Goal: Task Accomplishment & Management: Complete application form

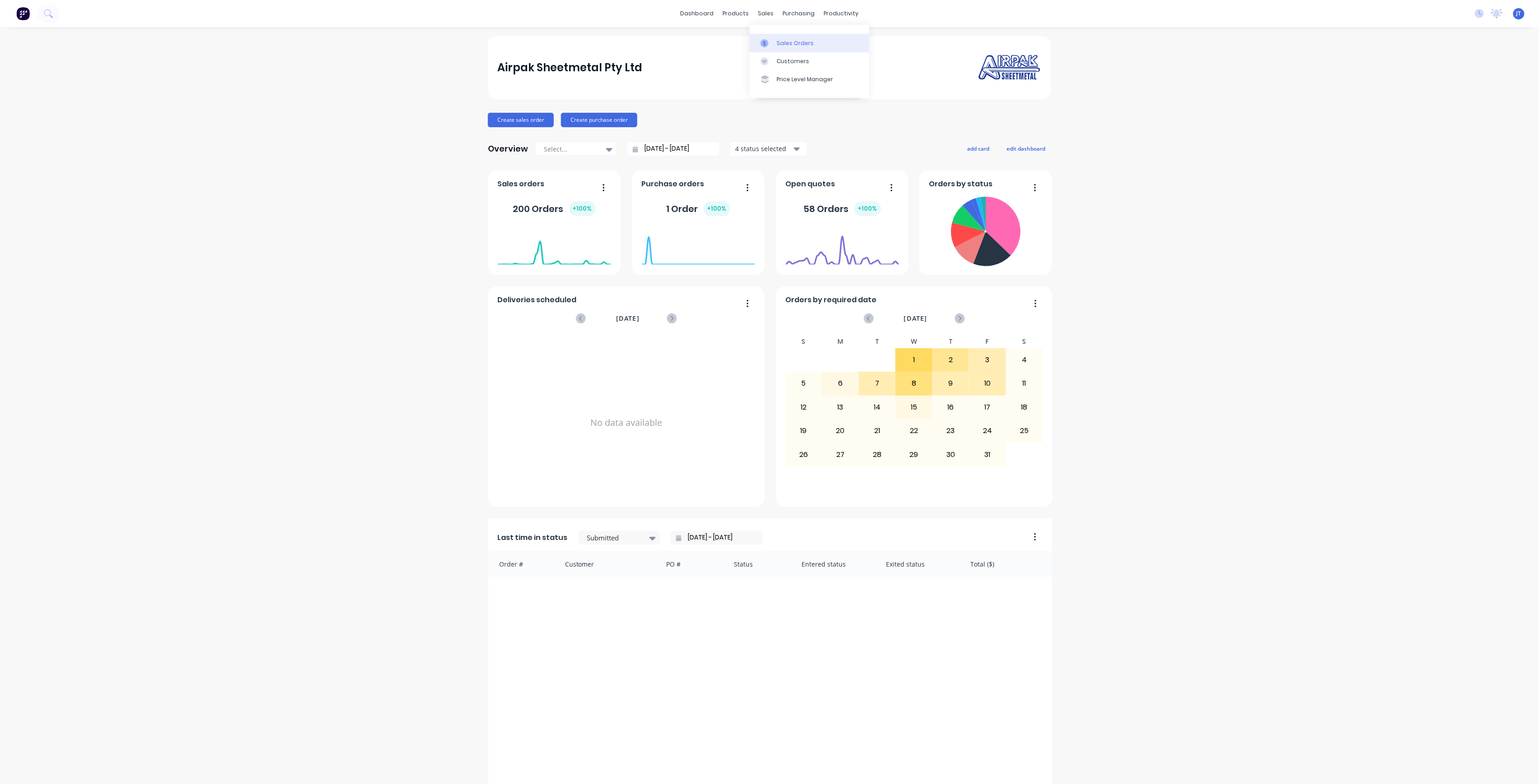
click at [795, 44] on div "Sales Orders" at bounding box center [795, 44] width 37 height 8
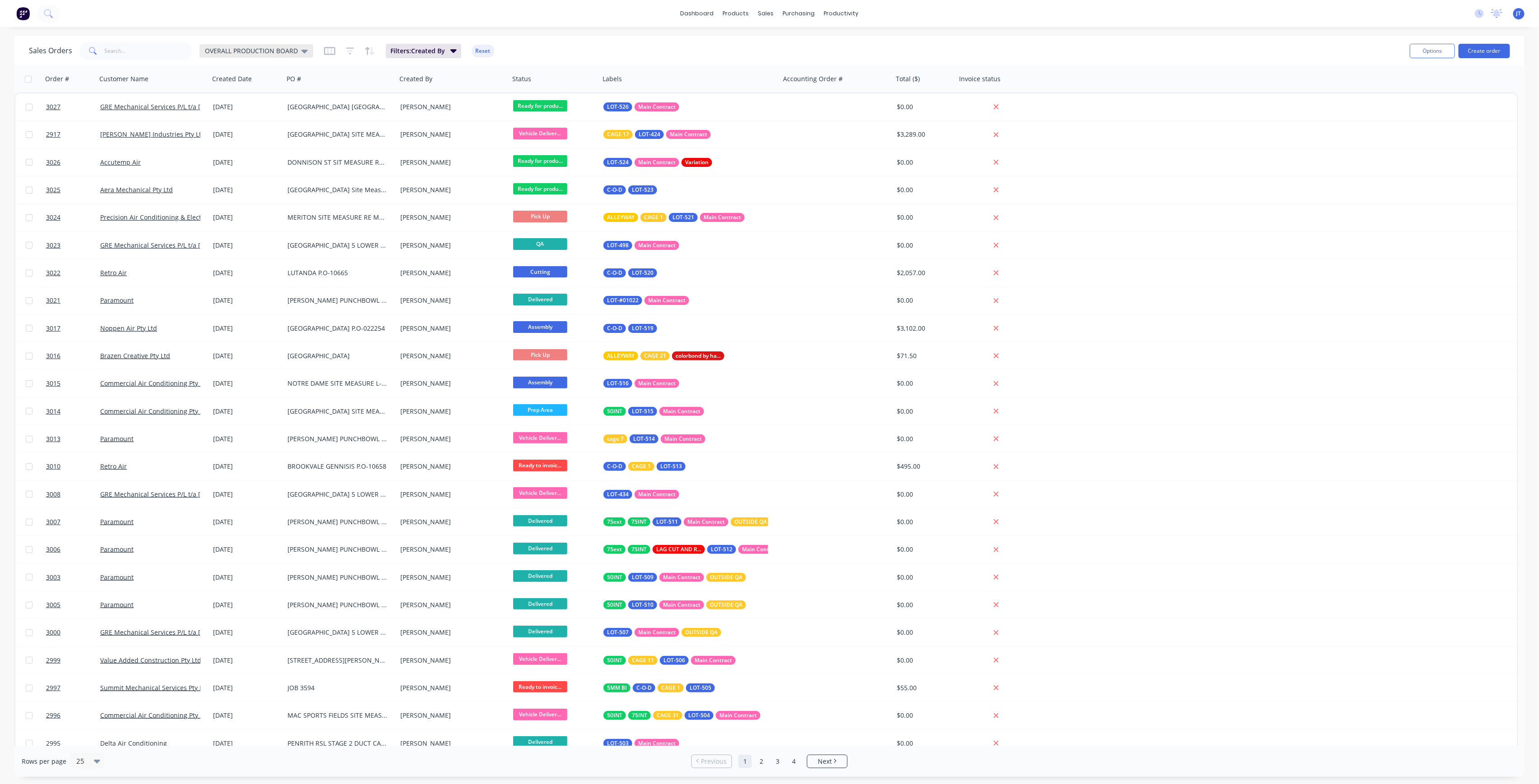
drag, startPoint x: 226, startPoint y: 39, endPoint x: 224, endPoint y: 44, distance: 5.4
click at [224, 44] on div "Sales Orders OVERALL PRODUCTION BOARD Filters: Created By Reset Options Create …" at bounding box center [770, 50] width 1510 height 29
click at [224, 44] on div "OVERALL PRODUCTION BOARD" at bounding box center [256, 51] width 114 height 14
click at [232, 131] on button "None" at bounding box center [253, 127] width 103 height 10
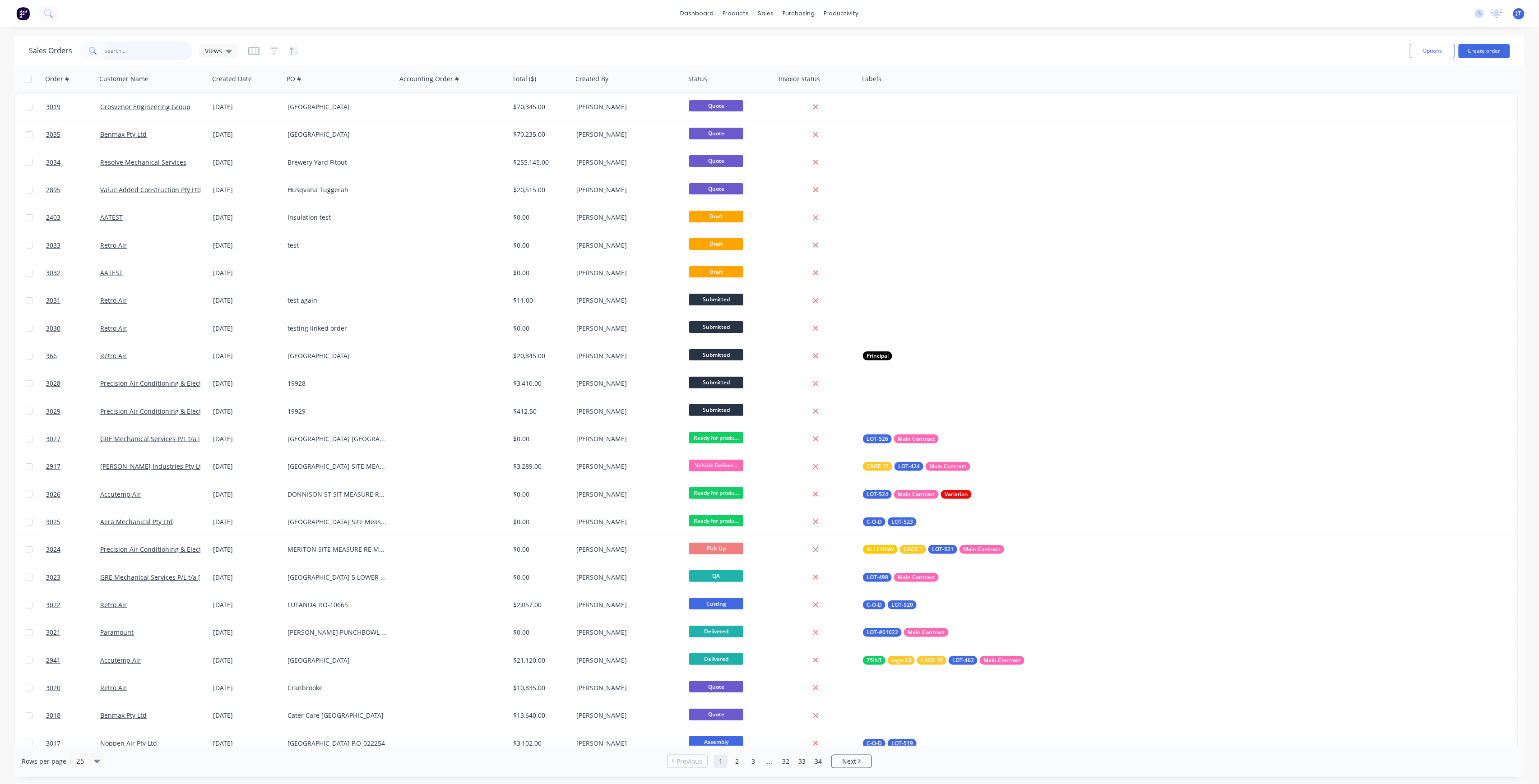
click at [160, 56] on input "text" at bounding box center [148, 51] width 88 height 18
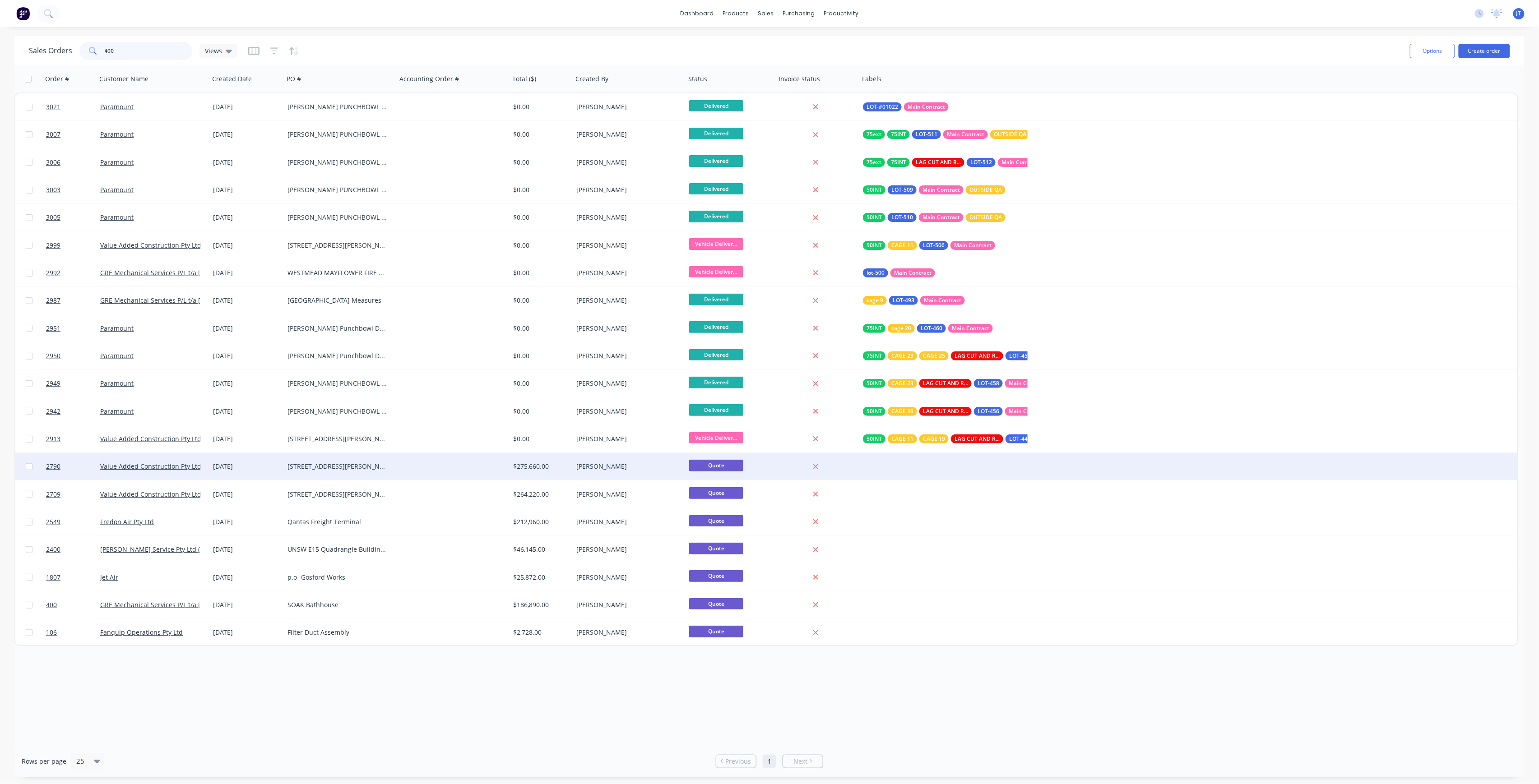
type input "400"
click at [507, 471] on div at bounding box center [453, 466] width 113 height 27
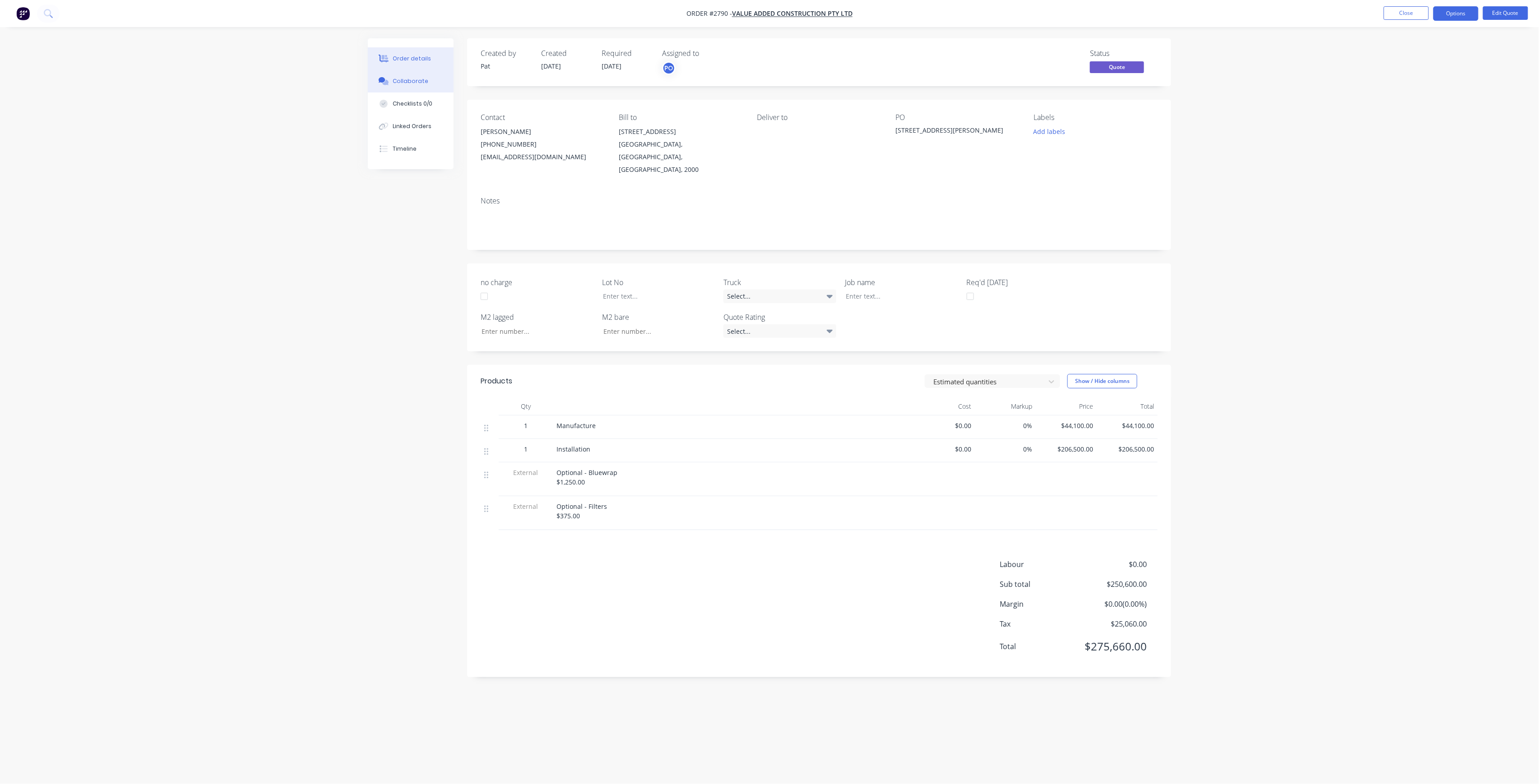
click at [431, 76] on button "Collaborate" at bounding box center [411, 81] width 86 height 23
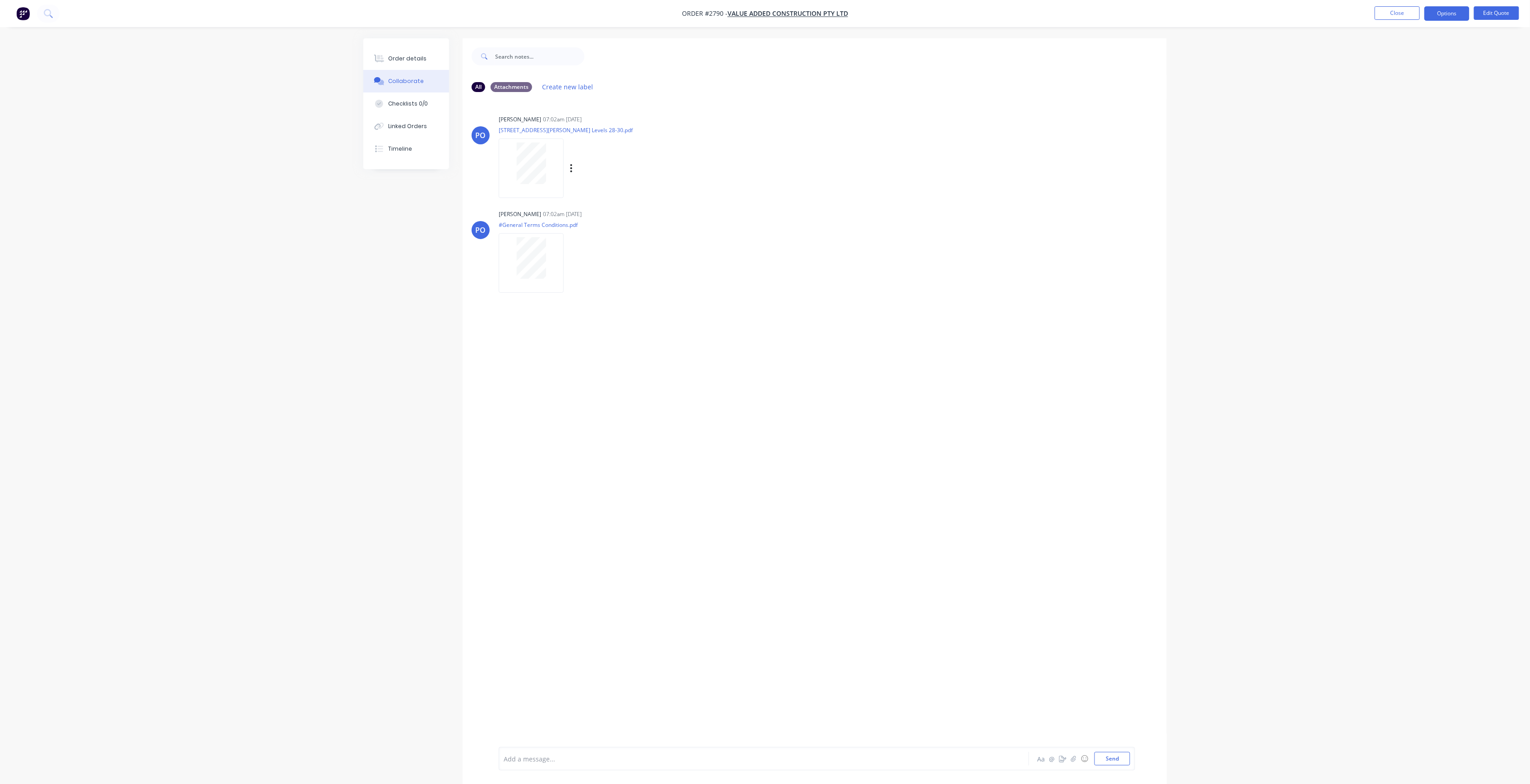
click at [542, 189] on div at bounding box center [531, 168] width 65 height 59
click at [368, 392] on div at bounding box center [769, 374] width 804 height 673
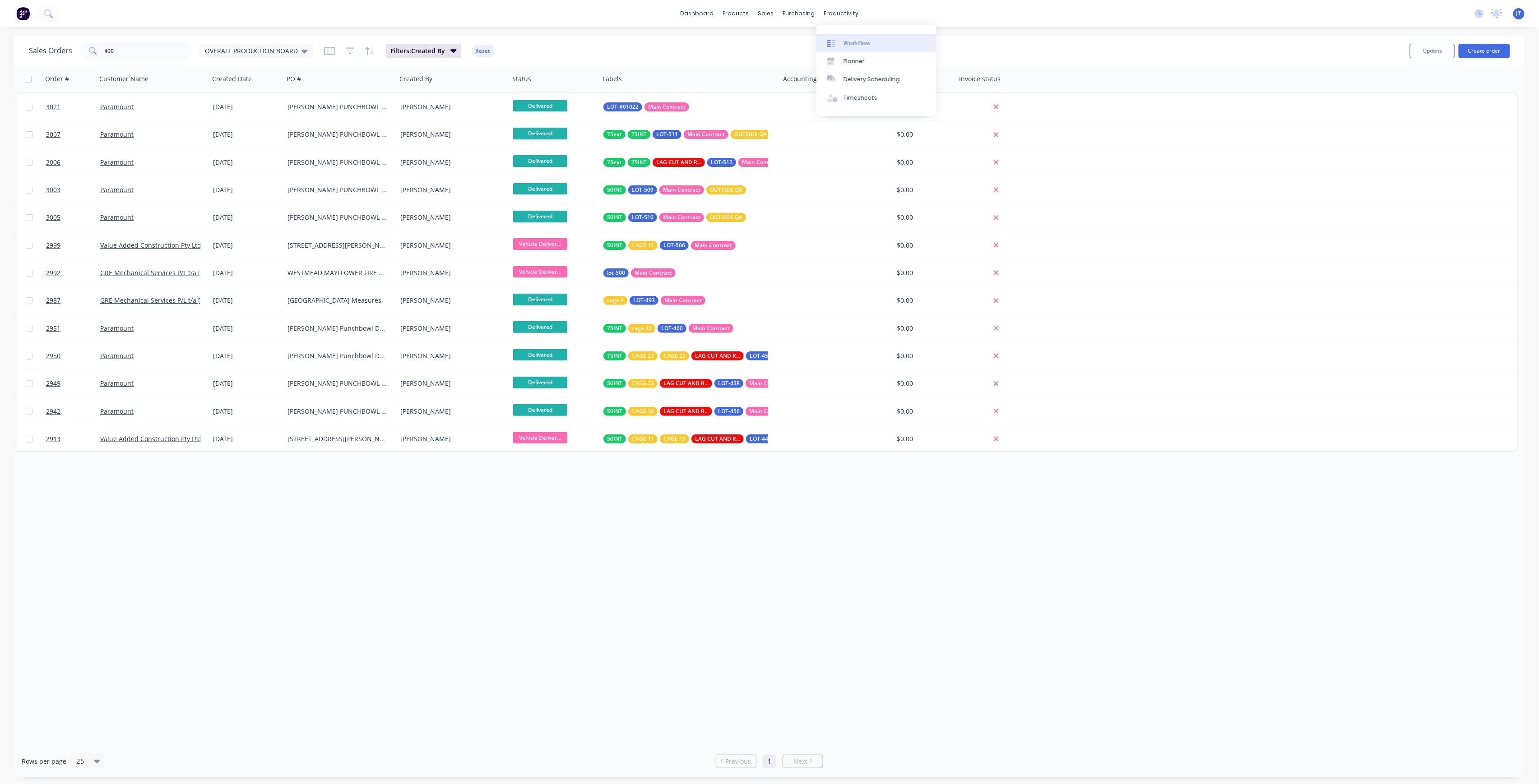
click at [866, 47] on div "Workflow" at bounding box center [857, 44] width 27 height 8
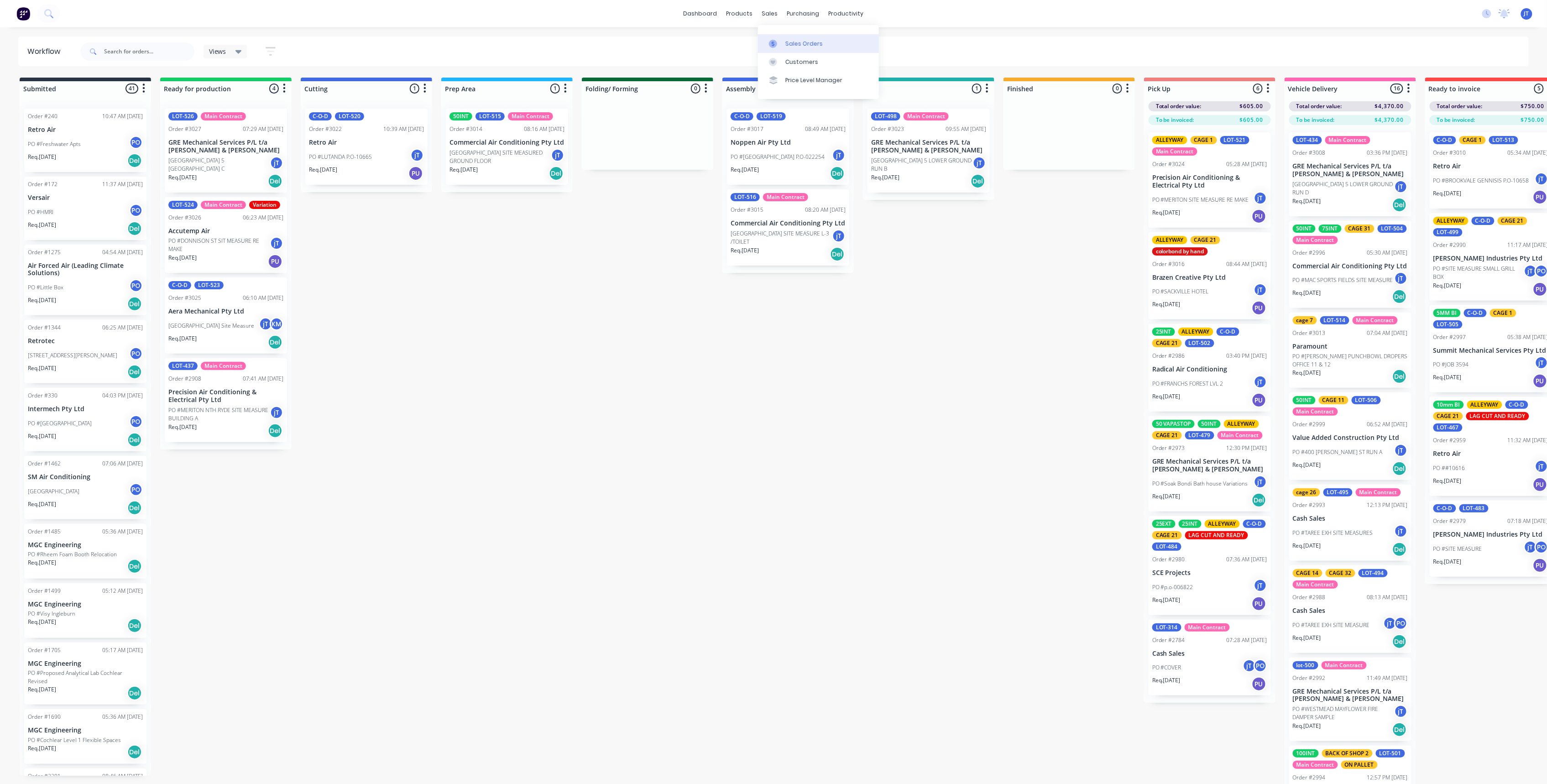
click at [790, 44] on div "Sales Orders" at bounding box center [804, 44] width 37 height 8
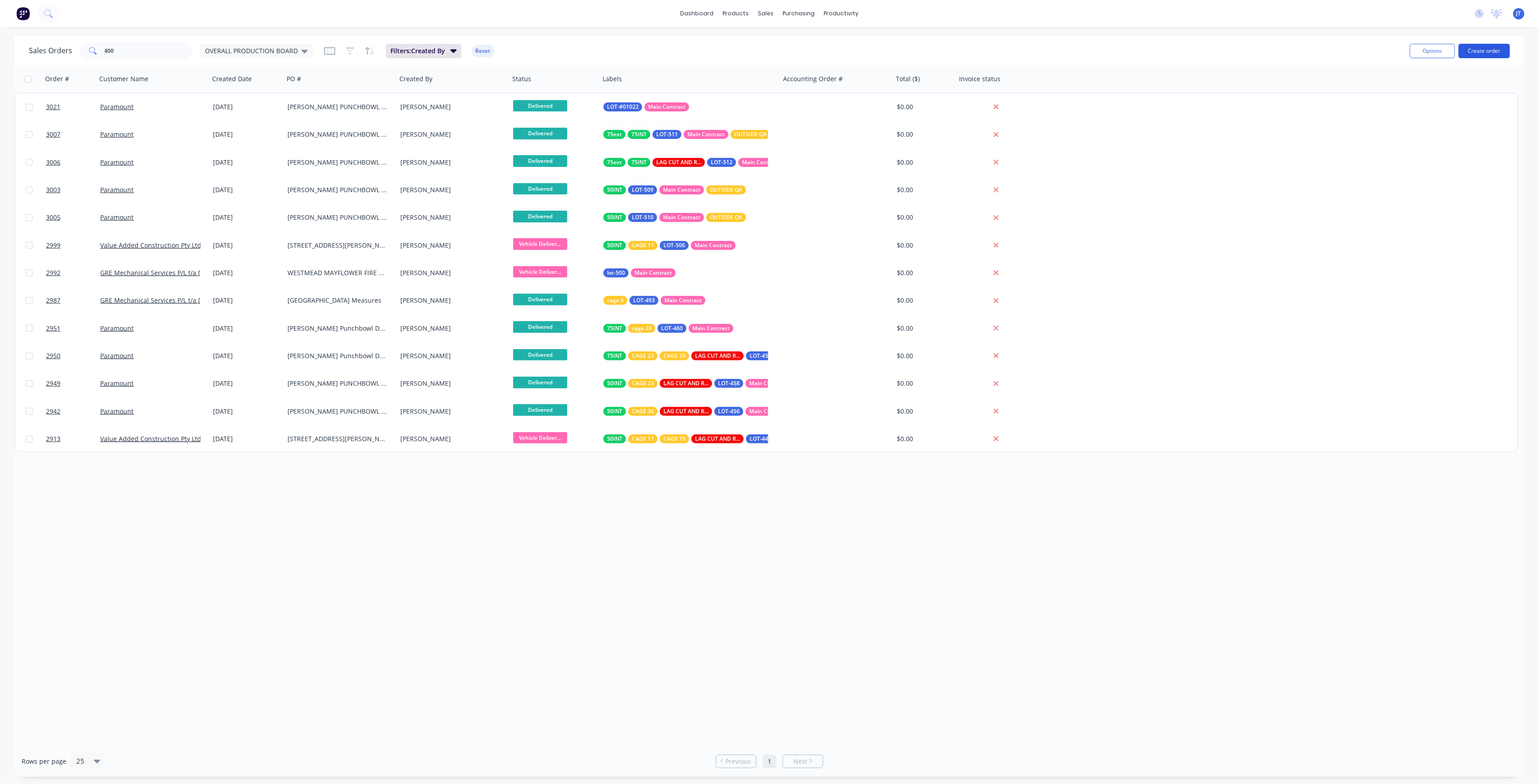
click at [1492, 58] on button "Create order" at bounding box center [1485, 51] width 51 height 14
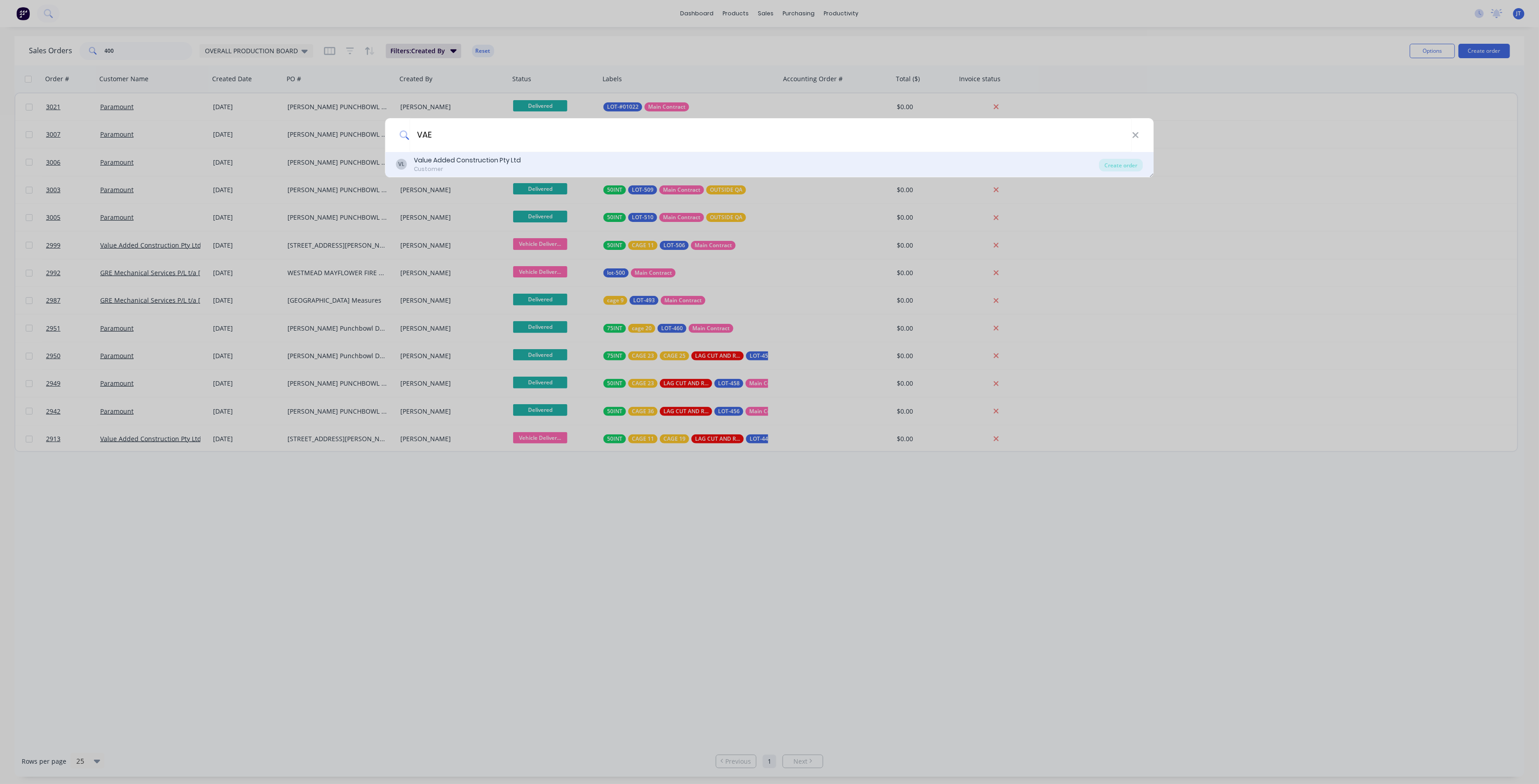
type input "VAE"
click at [474, 164] on div "Value Added Construction Pty Ltd" at bounding box center [467, 161] width 107 height 10
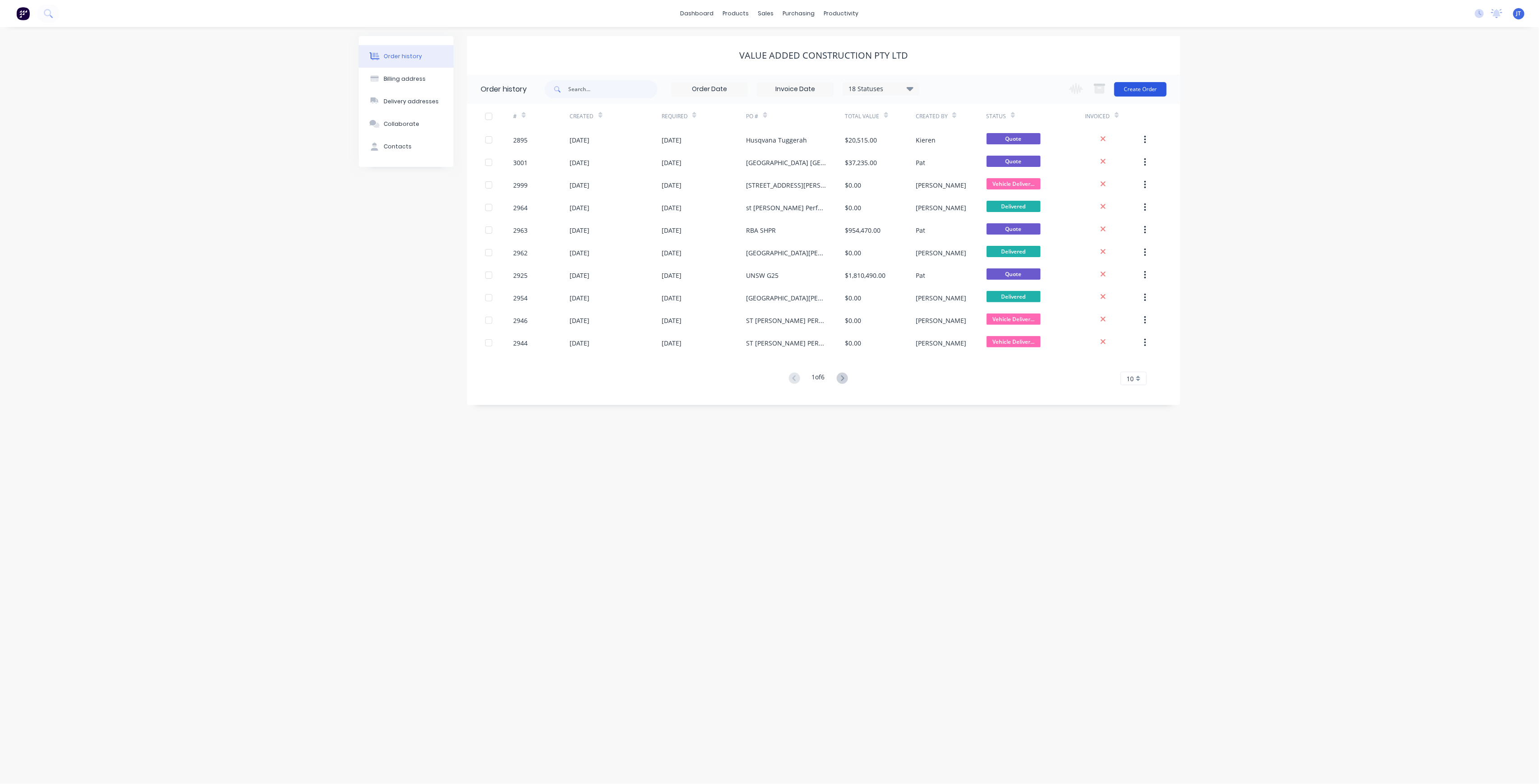
click at [1140, 85] on button "Create Order" at bounding box center [1141, 89] width 53 height 14
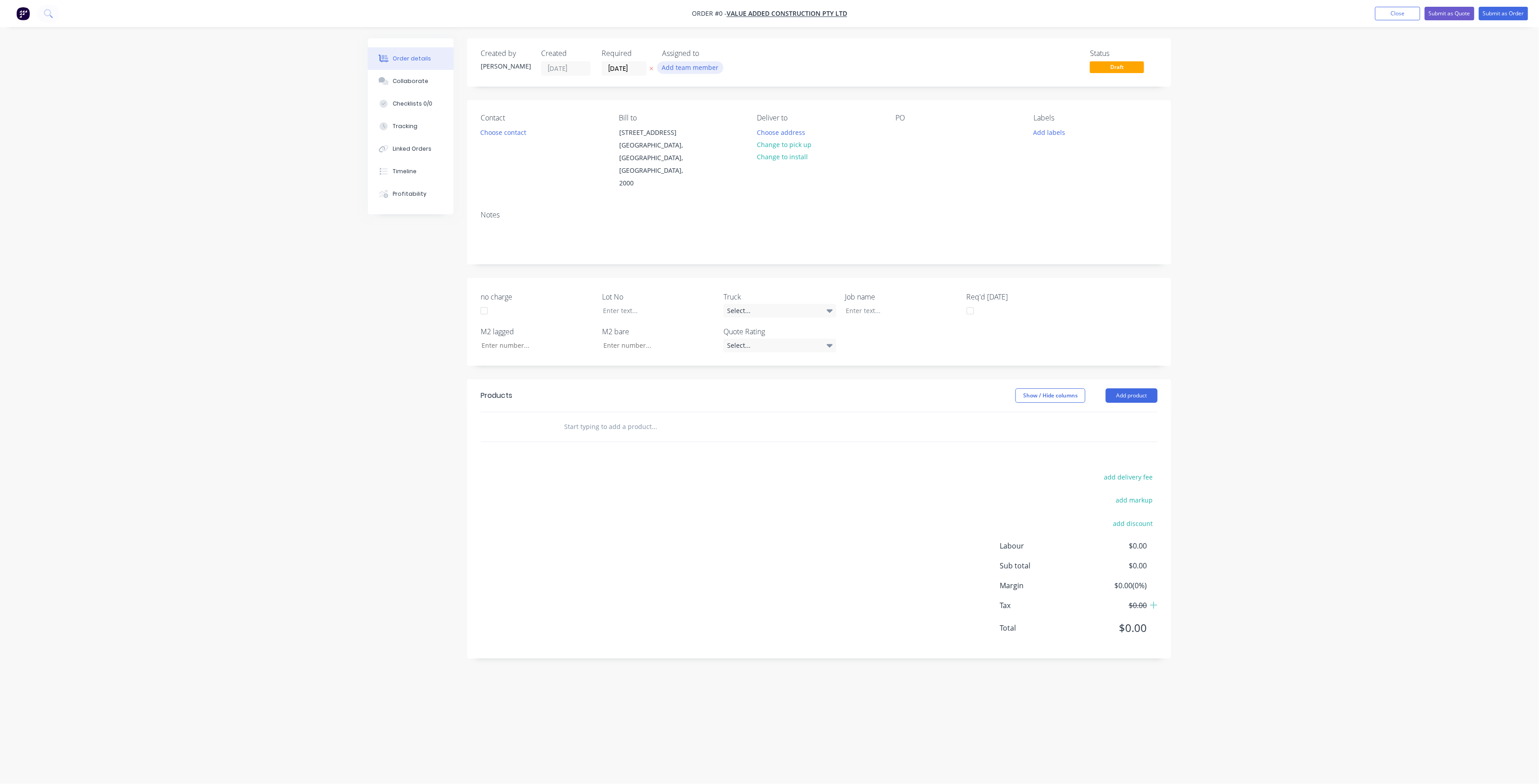
click at [692, 62] on button "Add team member" at bounding box center [690, 67] width 66 height 12
click at [721, 114] on div "joshua Turner (You)" at bounding box center [735, 118] width 90 height 10
click at [636, 74] on div "Order details Collaborate Checklists 0/0 Tracking Linked Orders Timeline Profit…" at bounding box center [770, 374] width 821 height 673
click at [641, 72] on input "[DATE]" at bounding box center [624, 68] width 44 height 14
click at [684, 127] on div "9" at bounding box center [686, 131] width 14 height 14
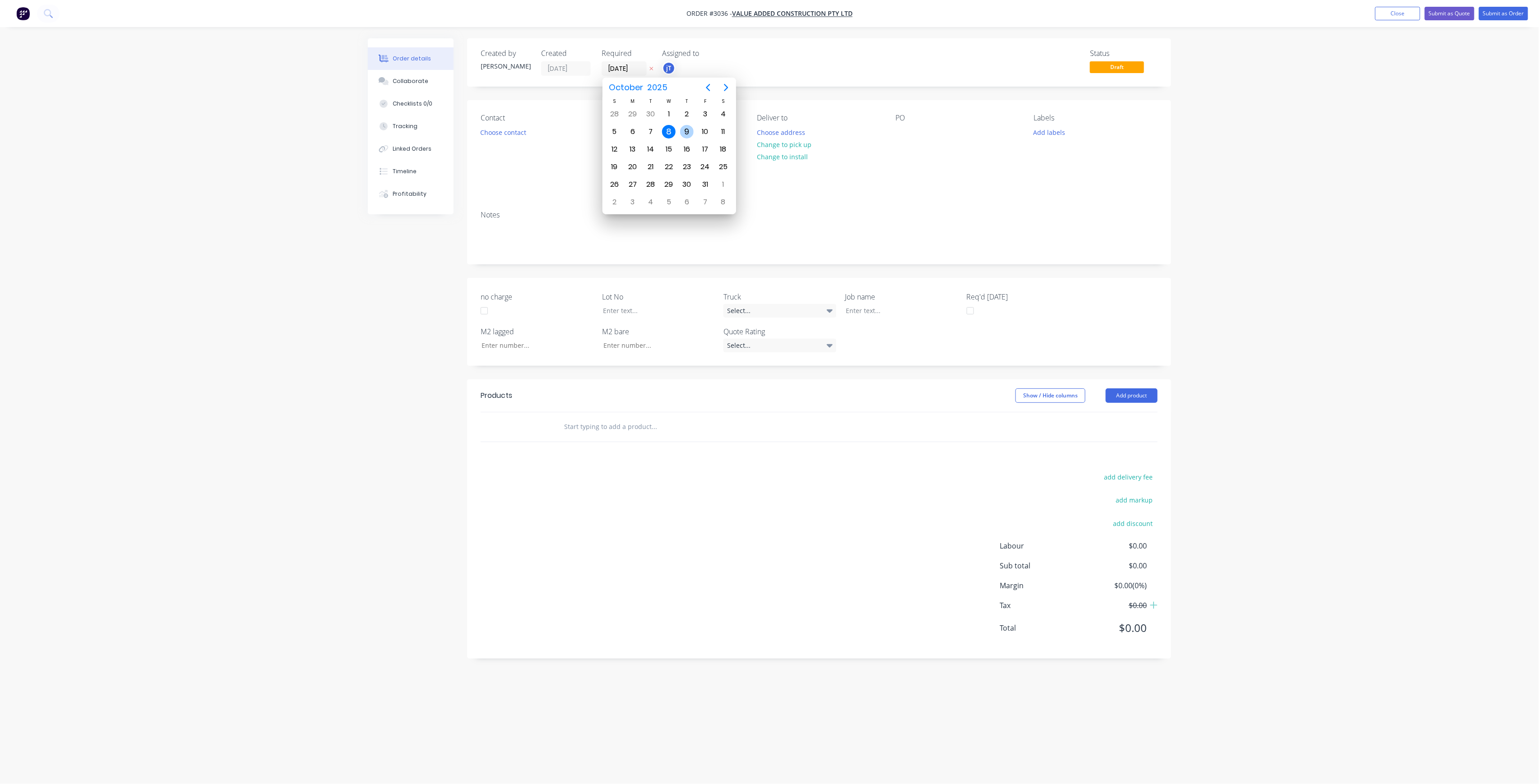
type input "[DATE]"
click at [532, 132] on div "Contact Choose contact" at bounding box center [542, 152] width 124 height 76
click at [517, 133] on button "Choose contact" at bounding box center [503, 132] width 56 height 12
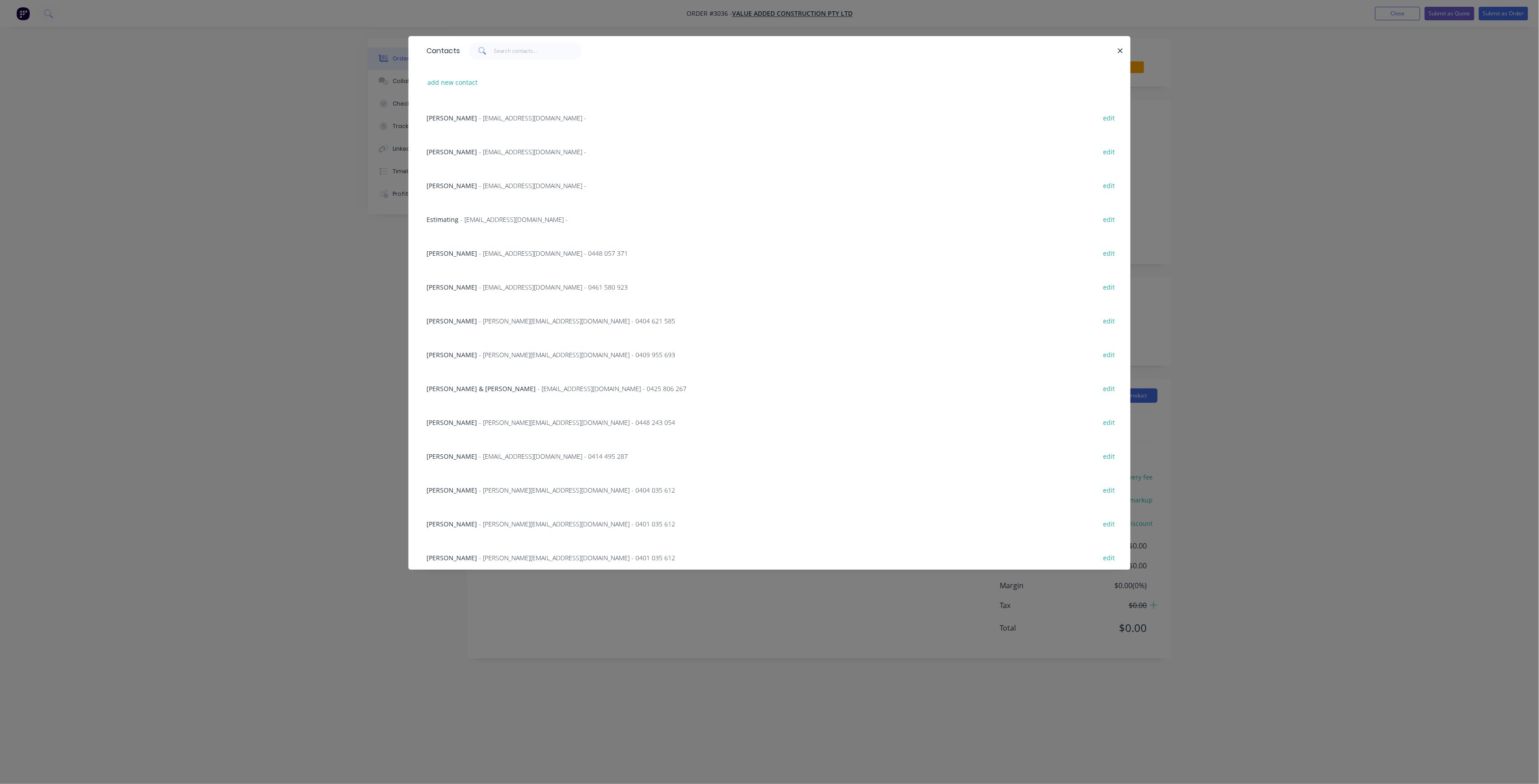
scroll to position [138, 0]
click at [511, 512] on div "Dillion Selby - dillon@selbyindustries.com.au - 0401 035 612 edit" at bounding box center [769, 519] width 695 height 34
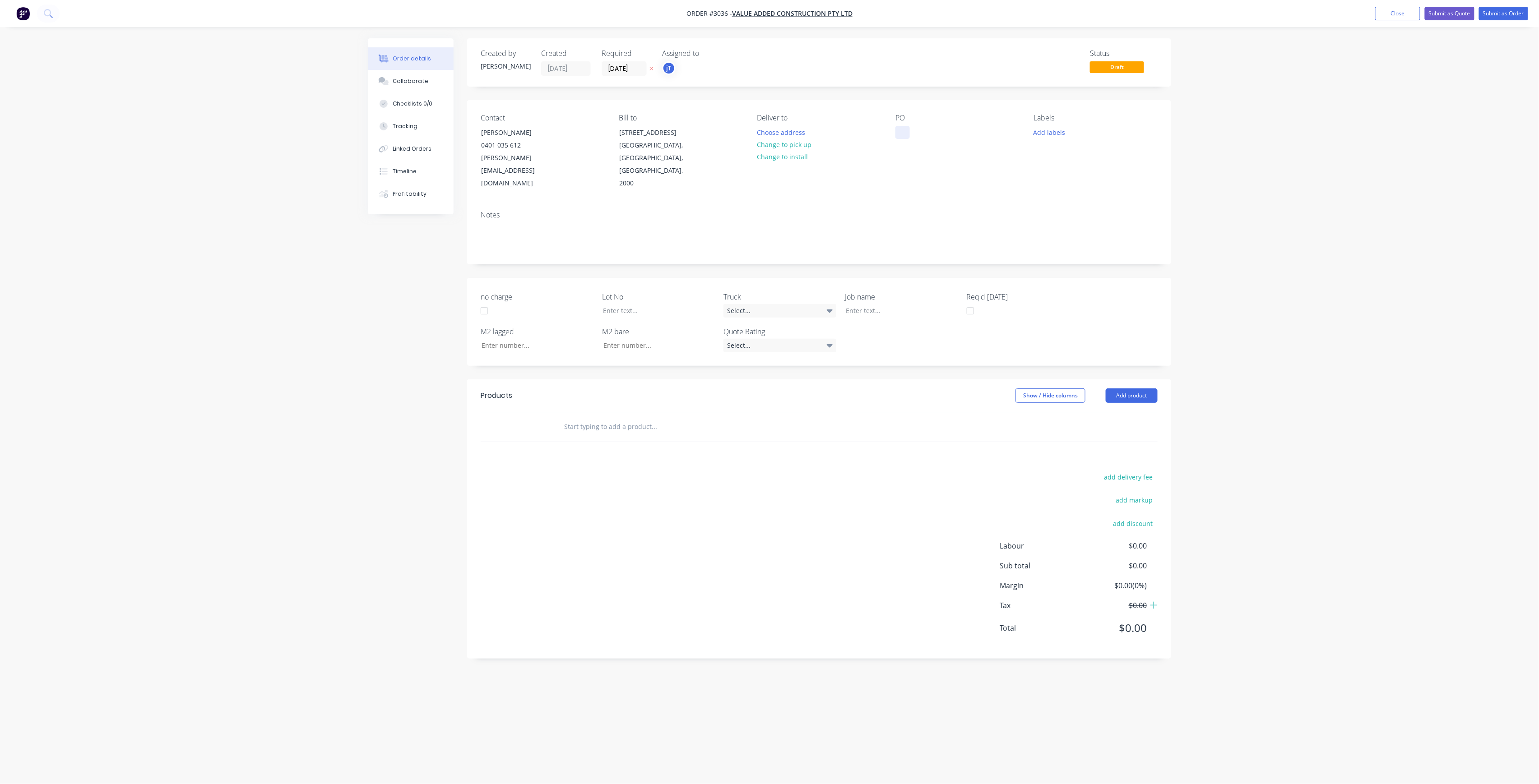
click at [900, 138] on div at bounding box center [903, 133] width 14 height 13
click at [1047, 136] on button "Add labels" at bounding box center [1049, 132] width 41 height 12
click at [1062, 161] on input "text" at bounding box center [1109, 159] width 94 height 18
click at [1072, 210] on div "LOT-529" at bounding box center [1072, 213] width 29 height 10
drag, startPoint x: 1035, startPoint y: 152, endPoint x: 1029, endPoint y: 152, distance: 6.0
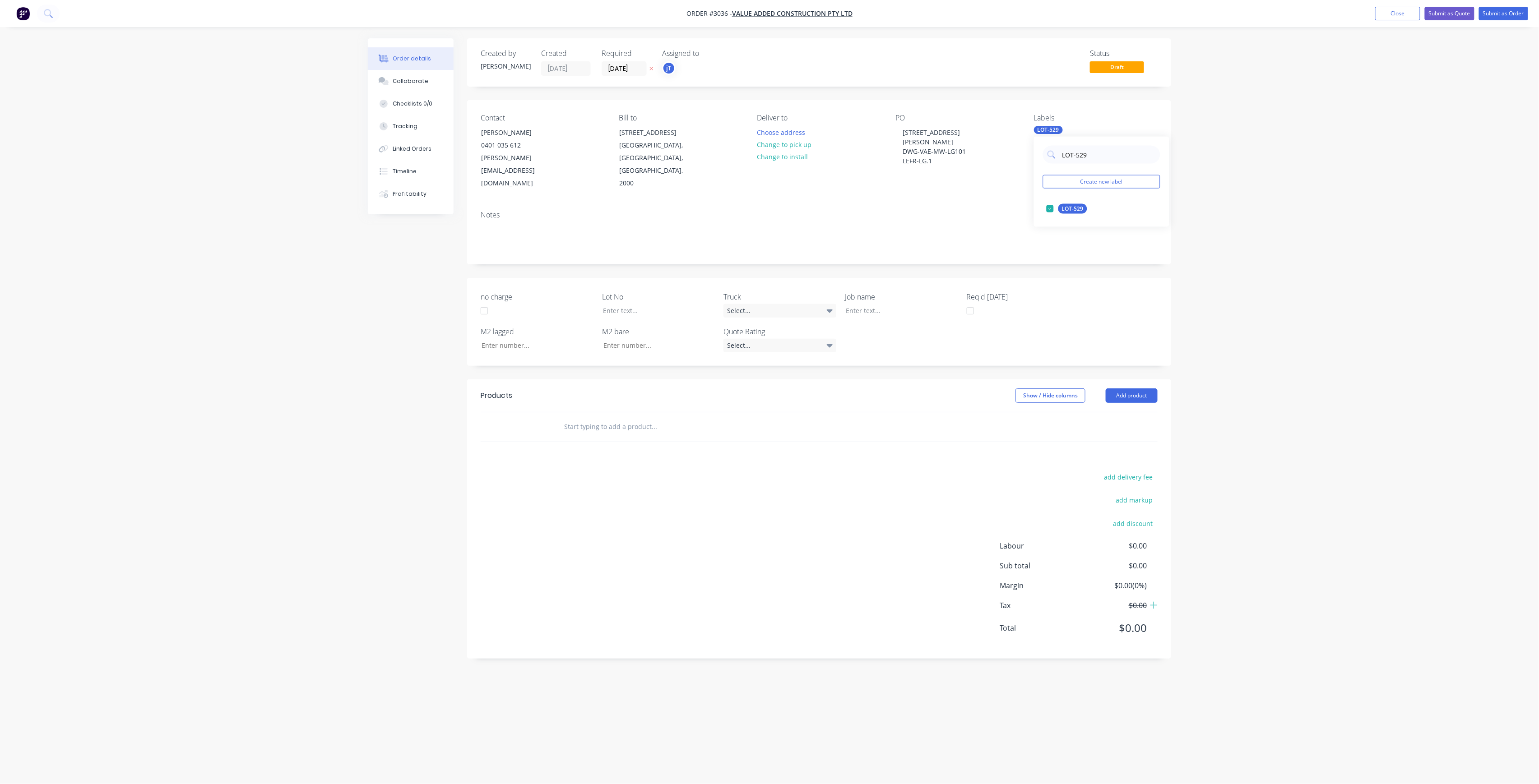
click at [1029, 152] on body "Order #3036 - Value Added Construction Pty Ltd Add product Close Submit as Quot…" at bounding box center [770, 392] width 1539 height 784
drag, startPoint x: 1096, startPoint y: 154, endPoint x: 1056, endPoint y: 162, distance: 40.8
click at [1056, 162] on div "LOT-529" at bounding box center [1102, 155] width 117 height 18
click at [1096, 211] on div "Main Contract" at bounding box center [1080, 208] width 45 height 10
drag, startPoint x: 1089, startPoint y: 159, endPoint x: 1060, endPoint y: 159, distance: 29.0
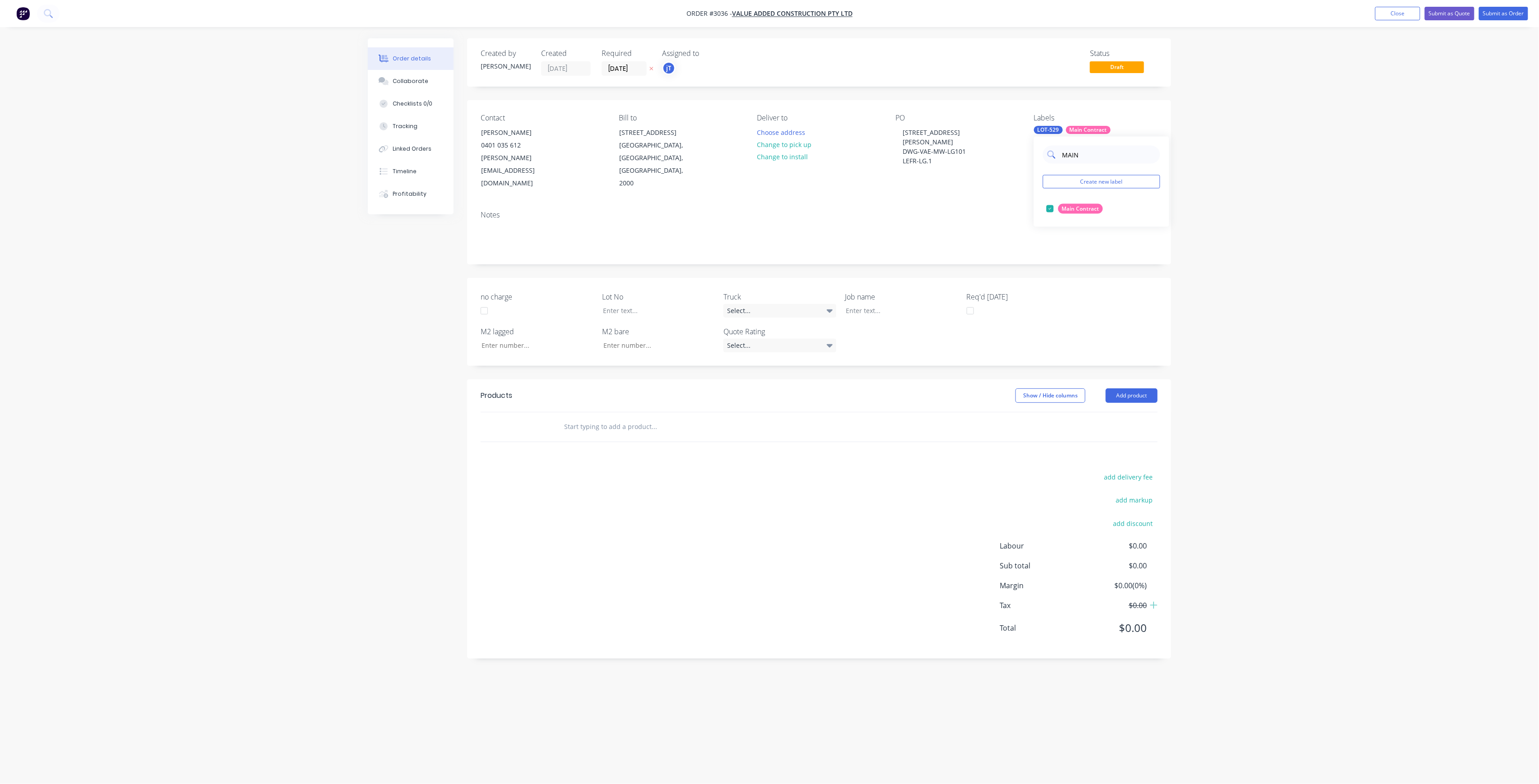
click at [1060, 159] on div "MAIN" at bounding box center [1102, 155] width 117 height 18
type input "VARIA"
click at [1077, 210] on div "Variation" at bounding box center [1073, 208] width 30 height 10
click at [634, 304] on div at bounding box center [652, 310] width 113 height 13
drag, startPoint x: 912, startPoint y: 149, endPoint x: 899, endPoint y: 125, distance: 27.3
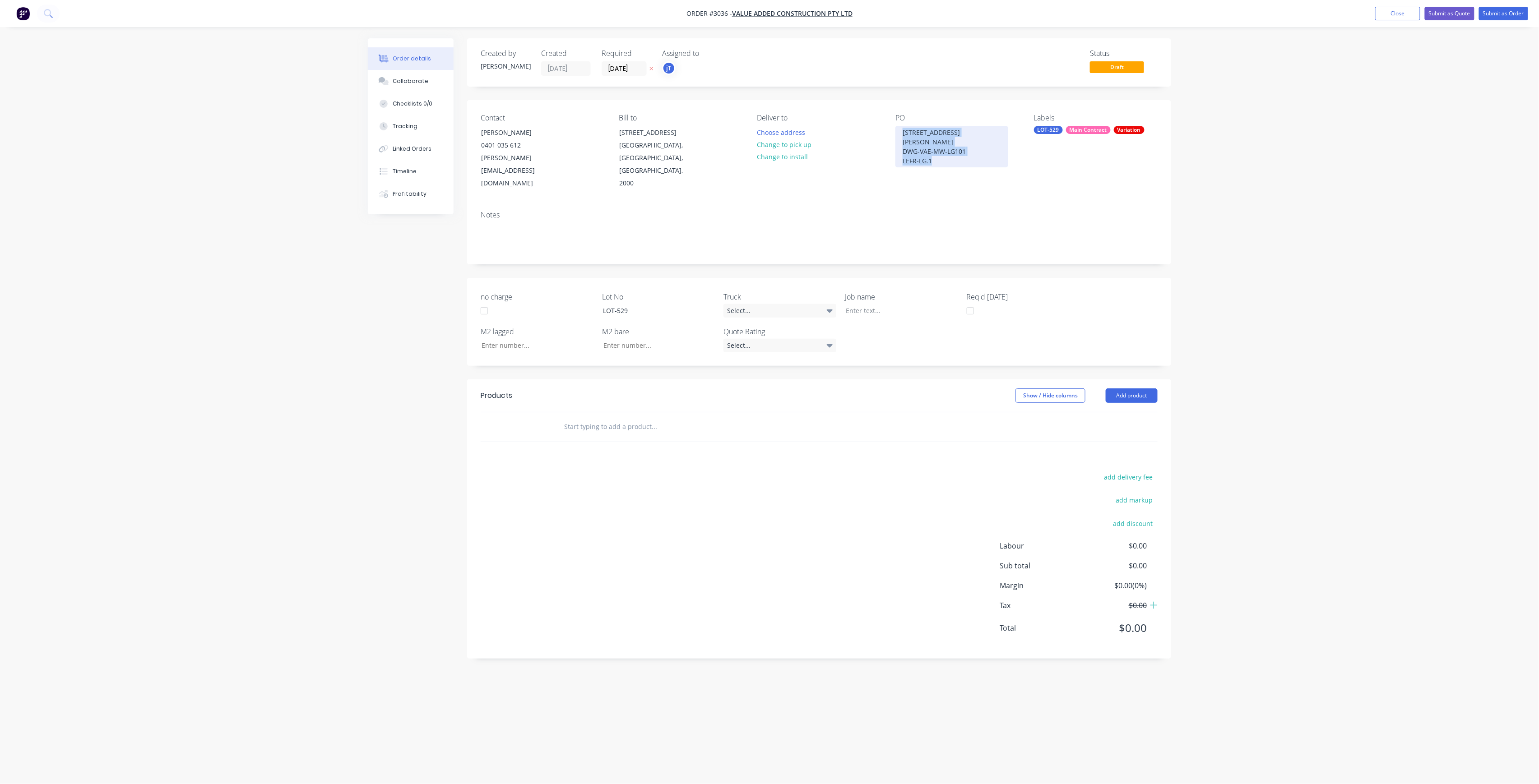
click at [899, 125] on div "PO 400 GEORGE ST DWG-VAE-MW-LG101 LEFR-LG.1" at bounding box center [957, 152] width 124 height 76
copy div "400 GEORGE ST DWG-VAE-MW-LG101 LEFR-LG.1"
click at [887, 304] on div at bounding box center [895, 310] width 113 height 13
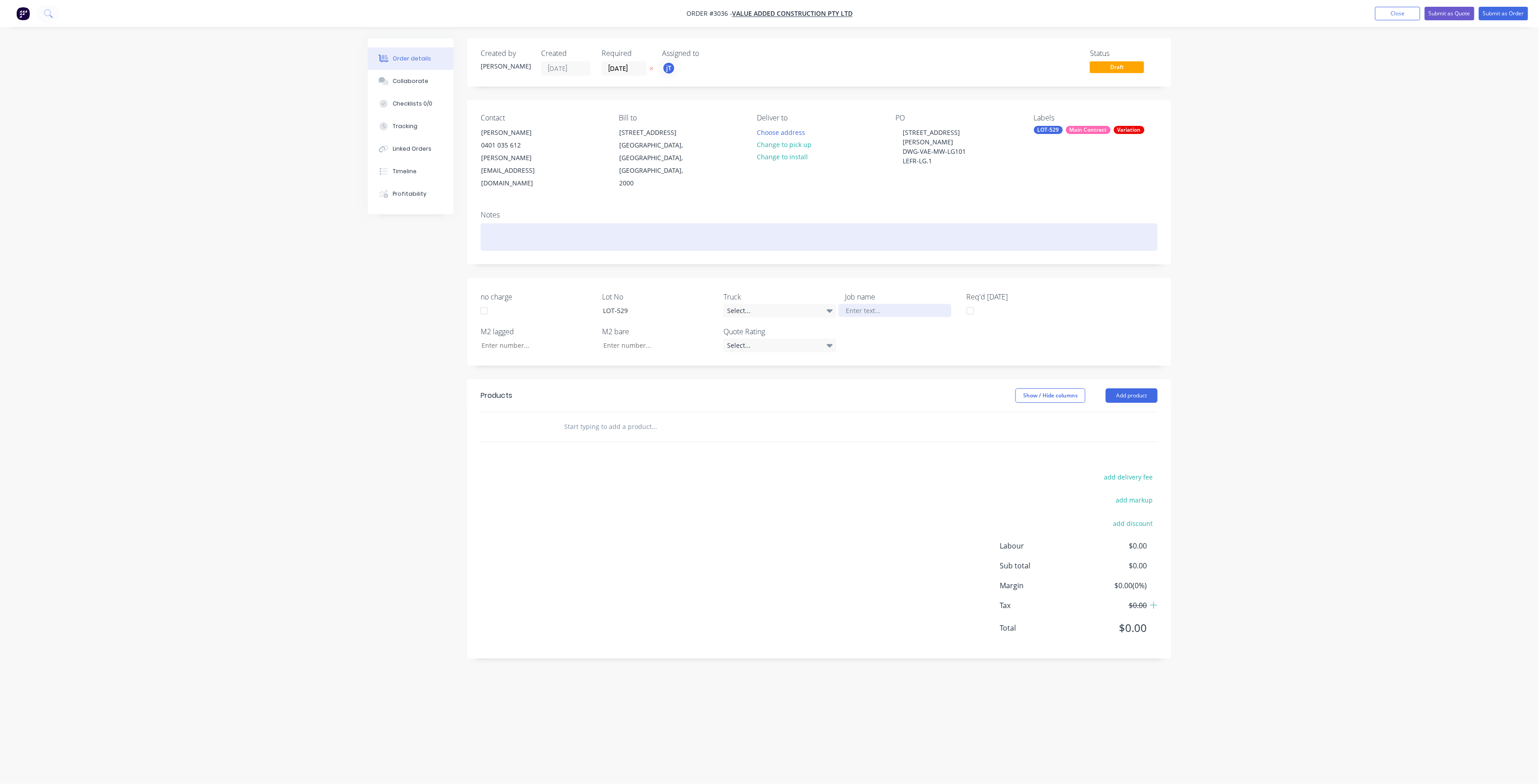
paste div
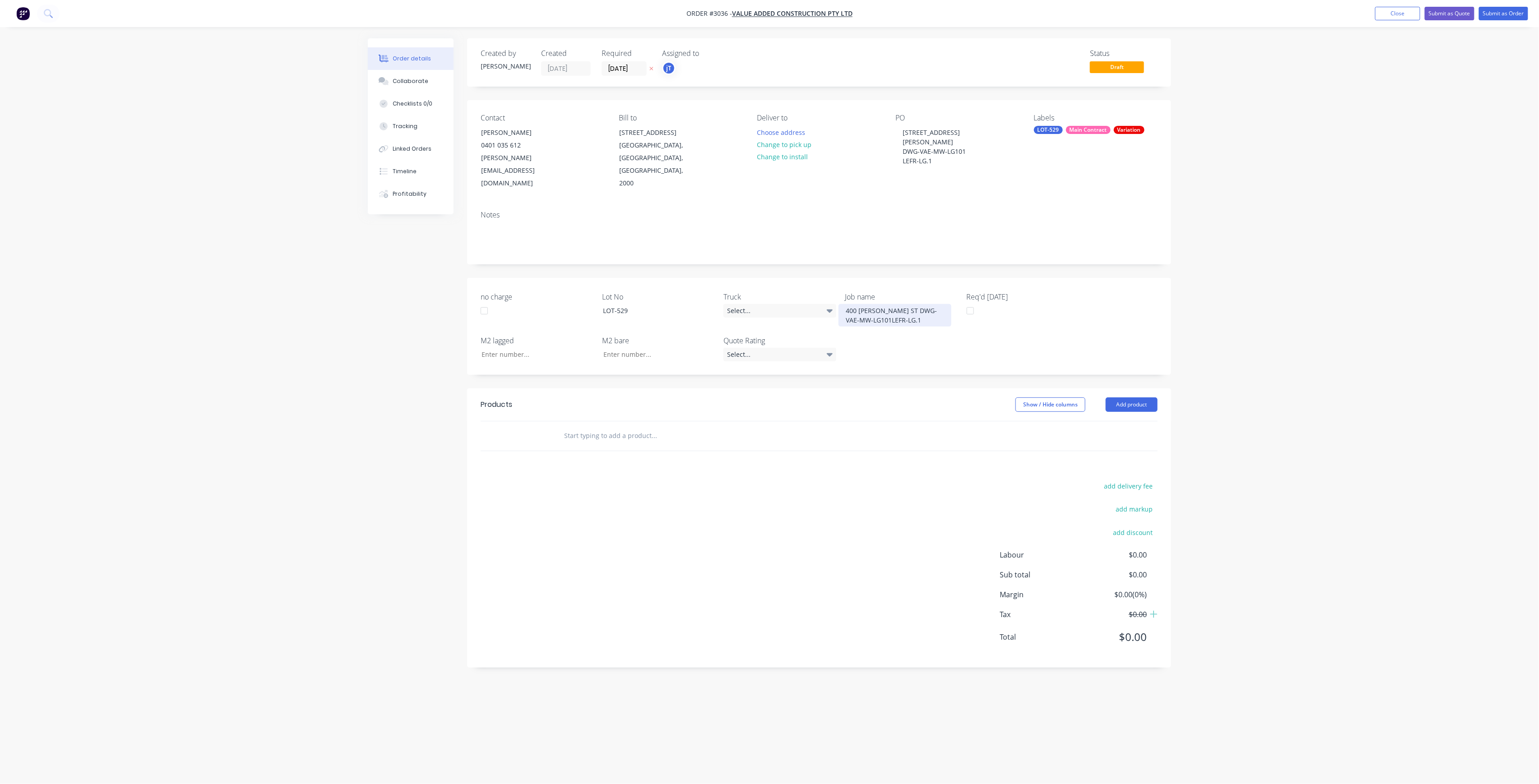
click at [865, 307] on div "400 GEORGE ST DWG-VAE-MW-LG101LEFR-LG.1" at bounding box center [895, 315] width 113 height 23
click at [894, 304] on div "400 GEORGE ST DWG-VAE-MW-LG101 LEFR-LG.1" at bounding box center [895, 320] width 113 height 32
click at [593, 445] on input "text" at bounding box center [654, 454] width 180 height 18
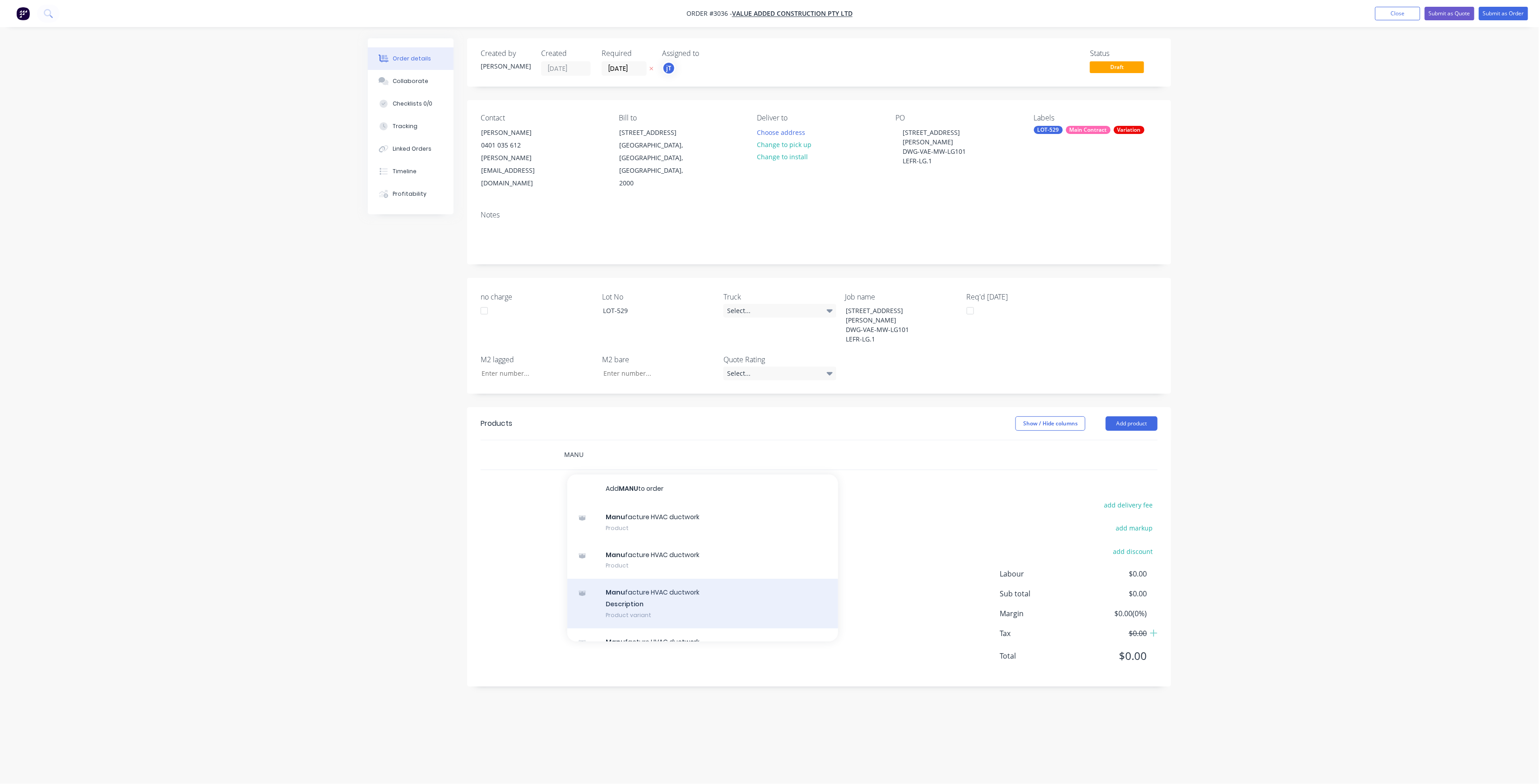
type input "MANU"
click at [639, 579] on div "Manu facture HVAC ductwork Description Product variant" at bounding box center [703, 603] width 271 height 50
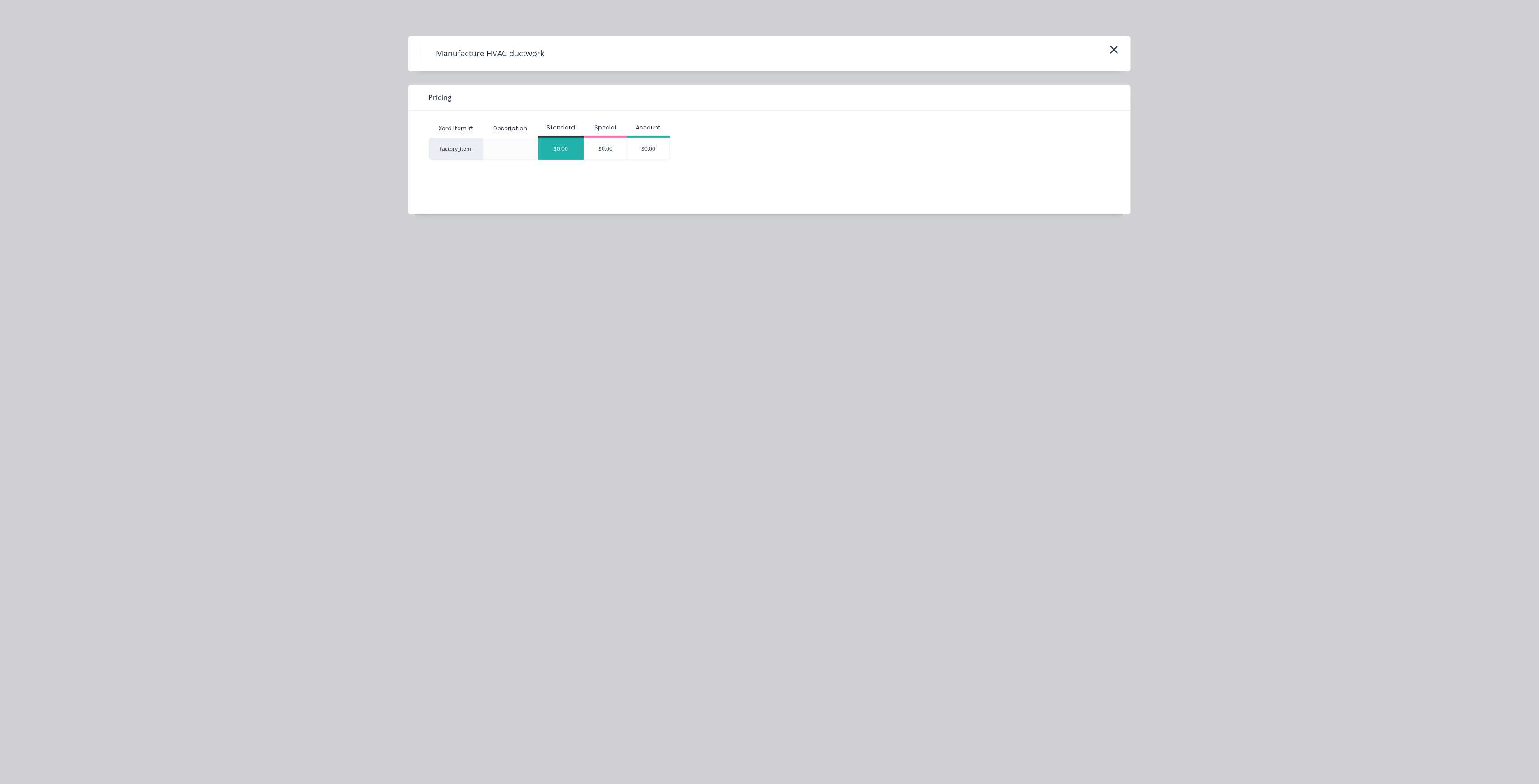
click at [564, 154] on div "$0.00" at bounding box center [561, 149] width 45 height 21
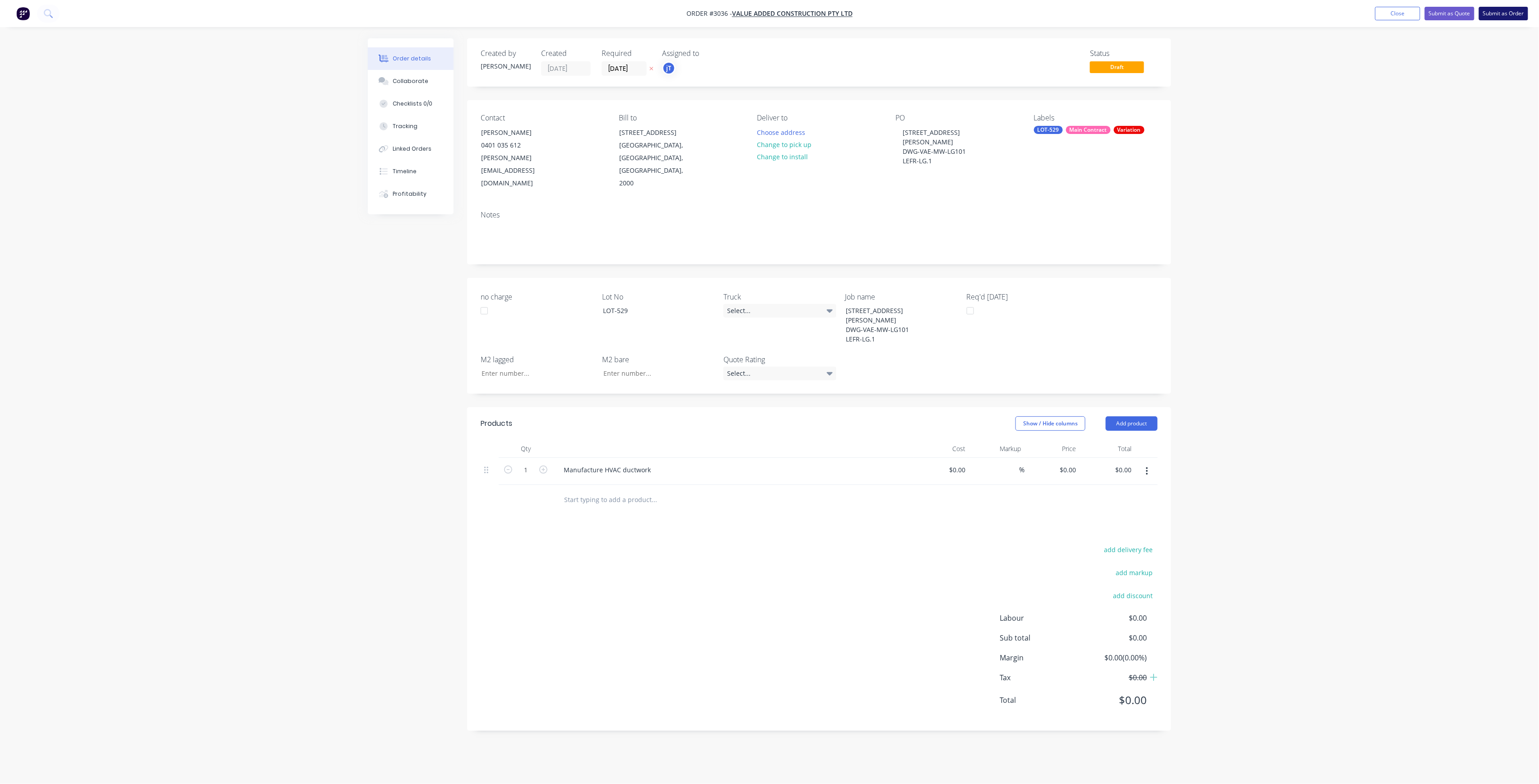
click at [1511, 12] on button "Submit as Order" at bounding box center [1504, 13] width 49 height 14
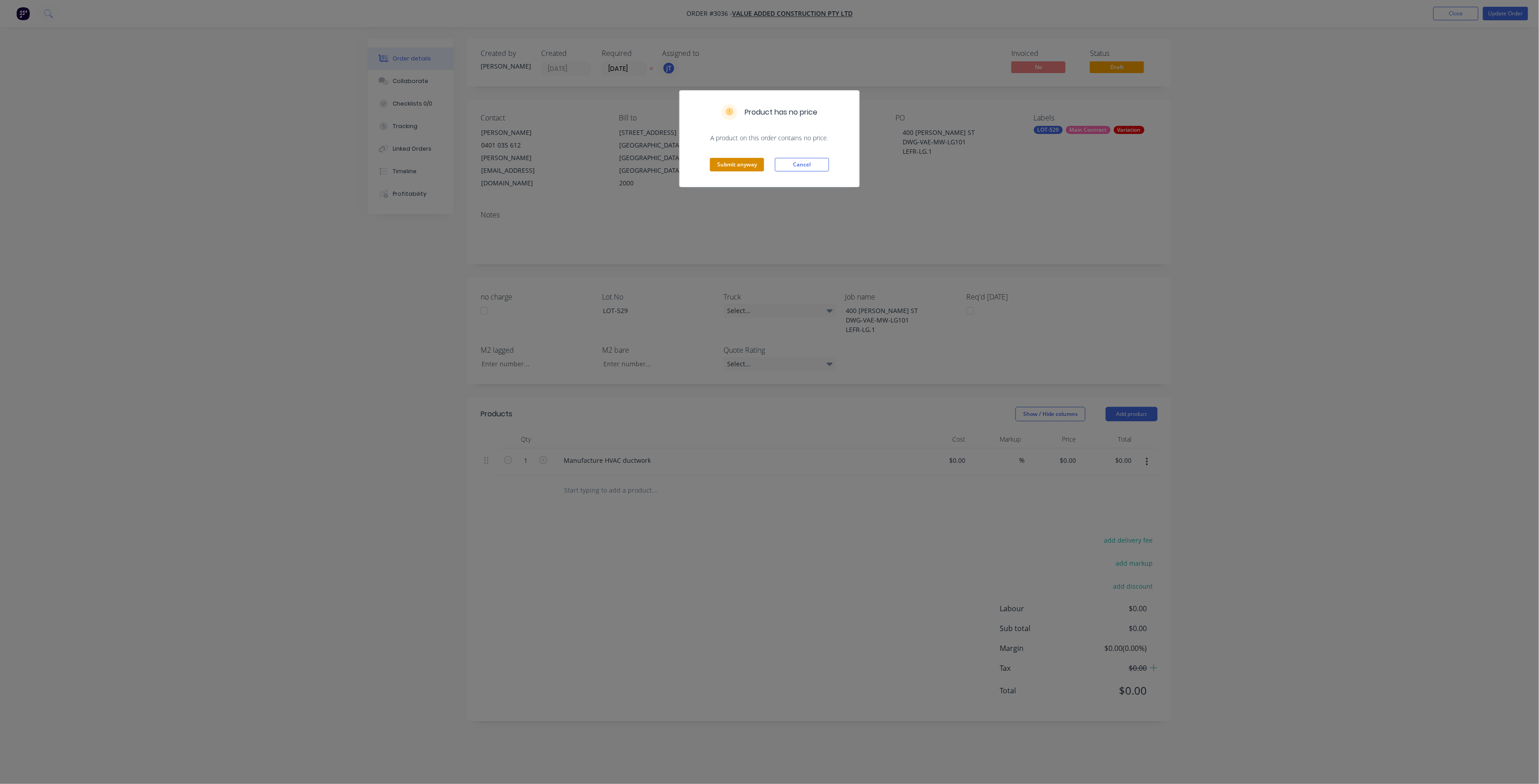
click at [719, 167] on button "Submit anyway" at bounding box center [737, 164] width 54 height 14
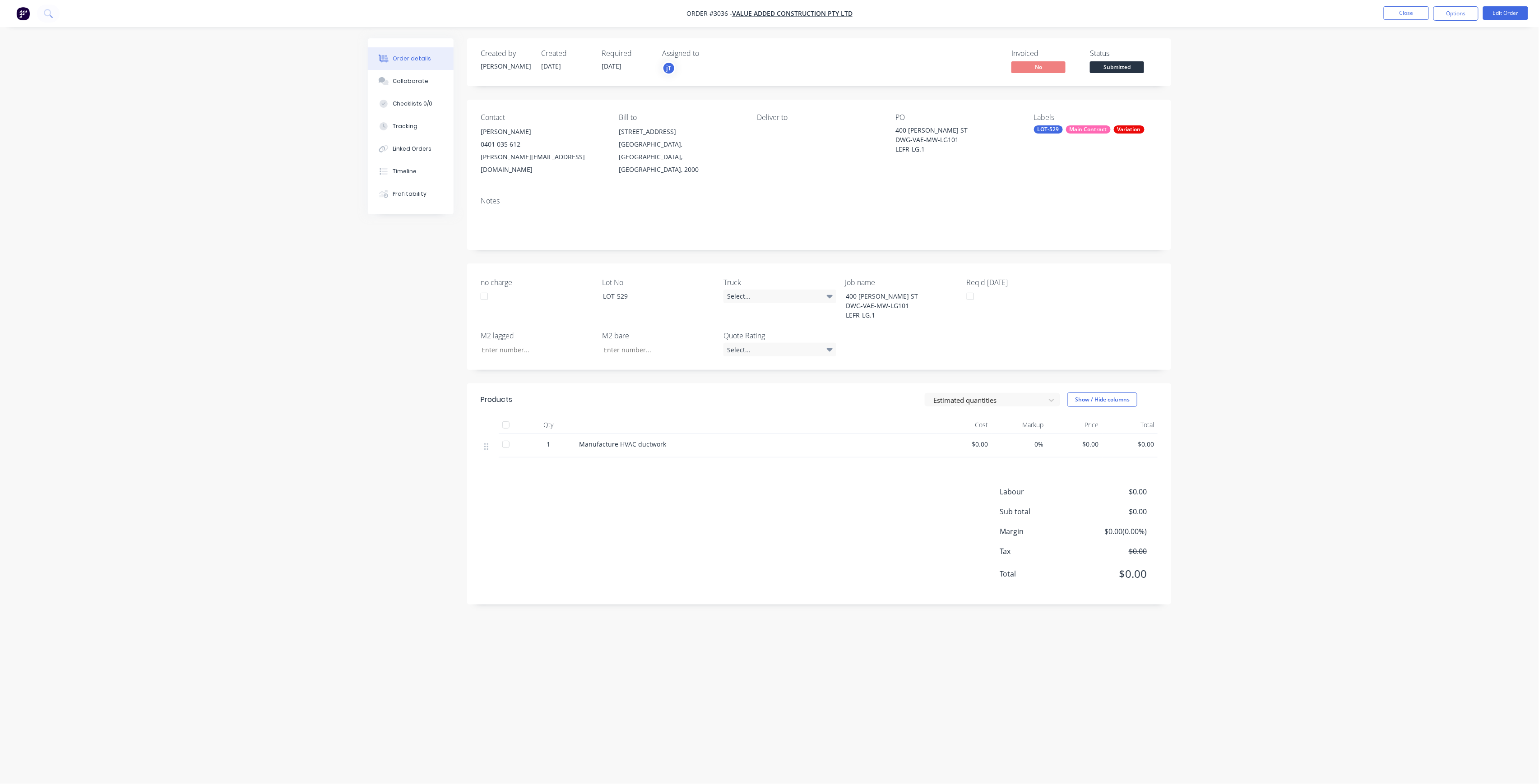
click at [1141, 63] on span "Submitted" at bounding box center [1117, 67] width 54 height 11
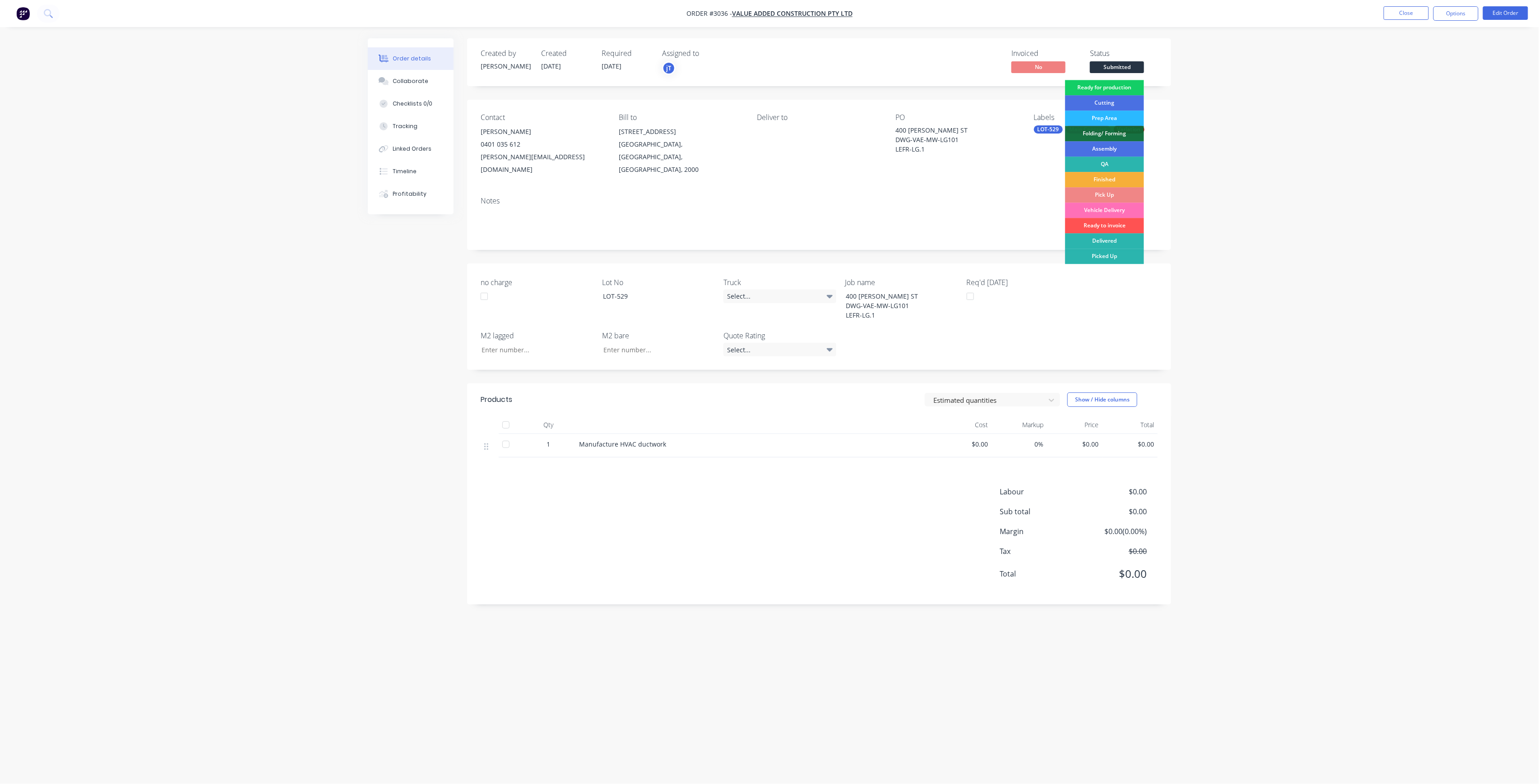
click at [1129, 87] on div "Ready for production" at bounding box center [1105, 88] width 79 height 16
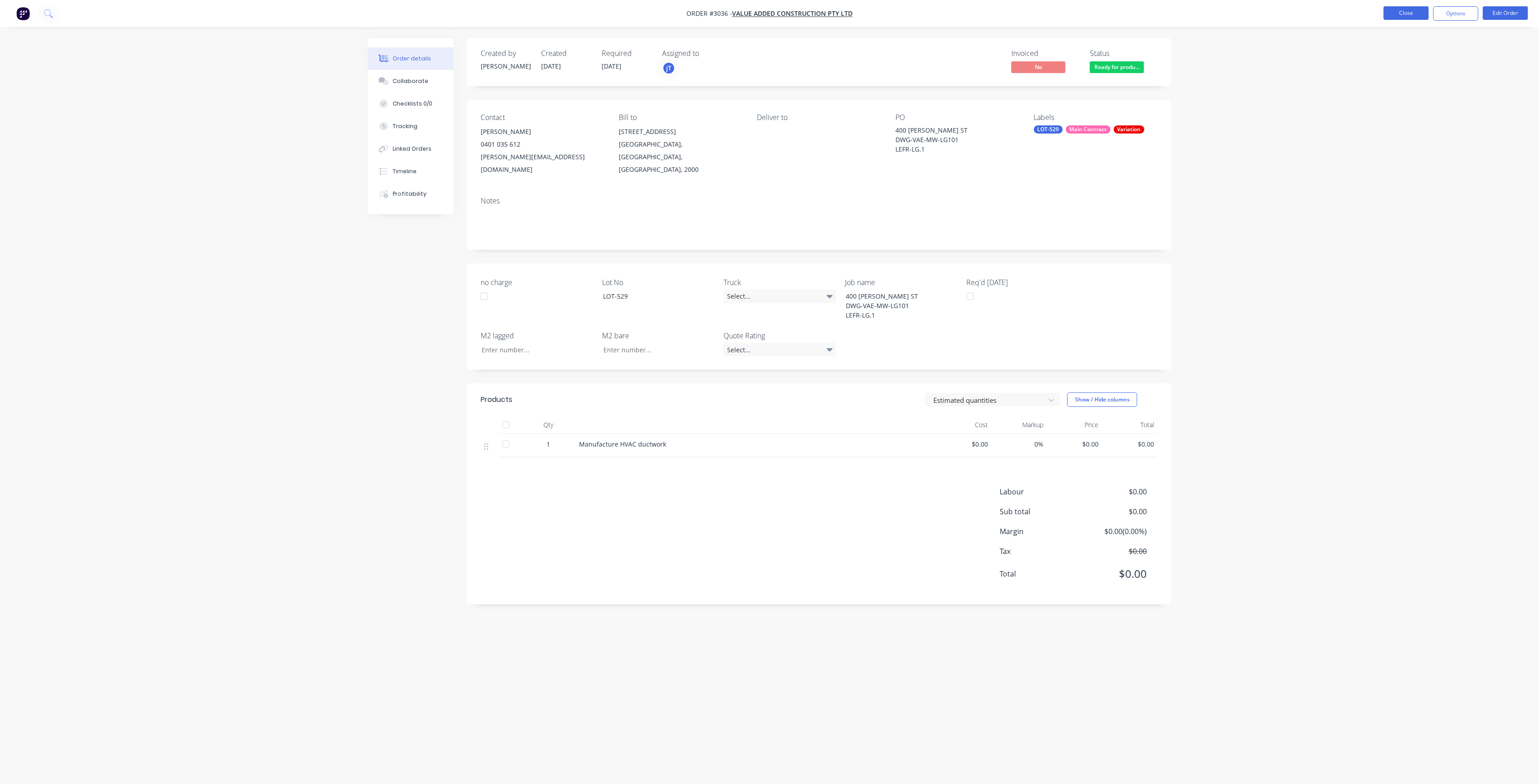
click at [1415, 19] on button "Close" at bounding box center [1406, 13] width 45 height 14
